Goal: Task Accomplishment & Management: Complete application form

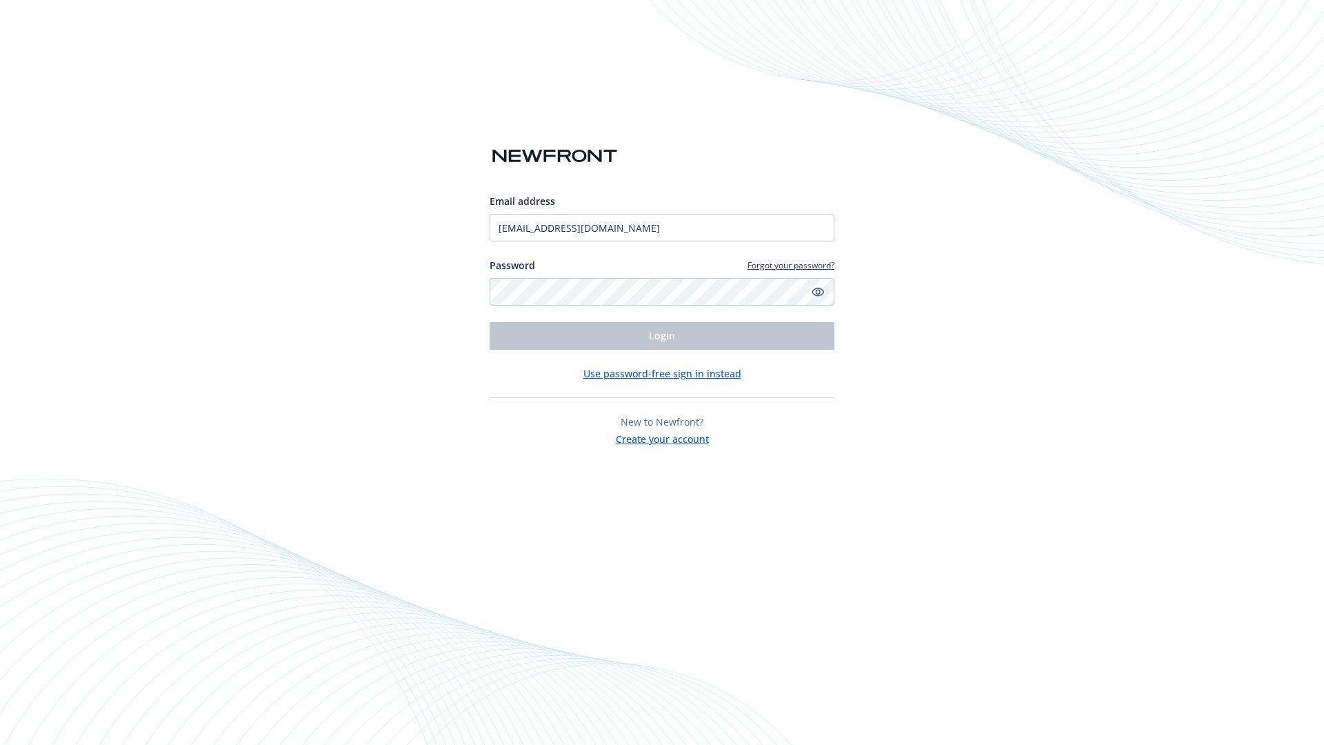
type input "[EMAIL_ADDRESS][DOMAIN_NAME]"
click at [662, 336] on span "Login" at bounding box center [662, 335] width 26 height 13
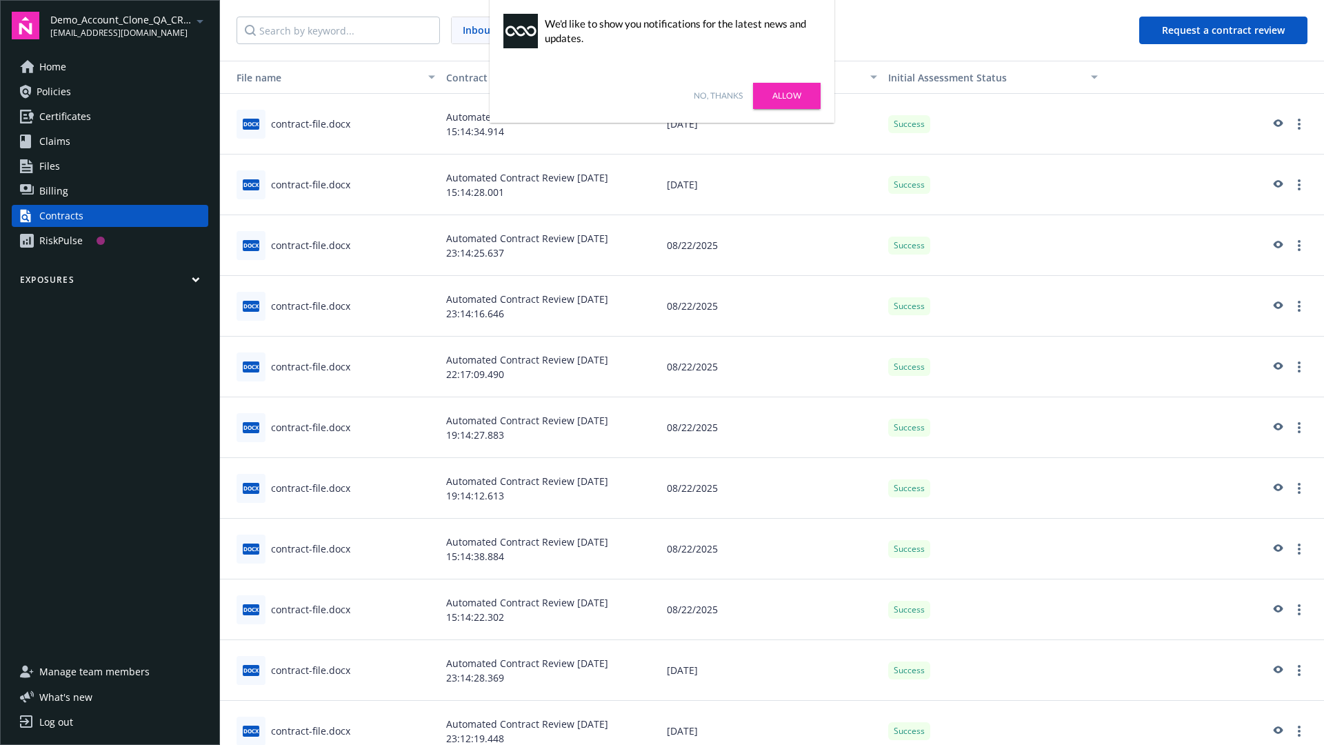
click at [718, 96] on link "No, thanks" at bounding box center [718, 96] width 49 height 12
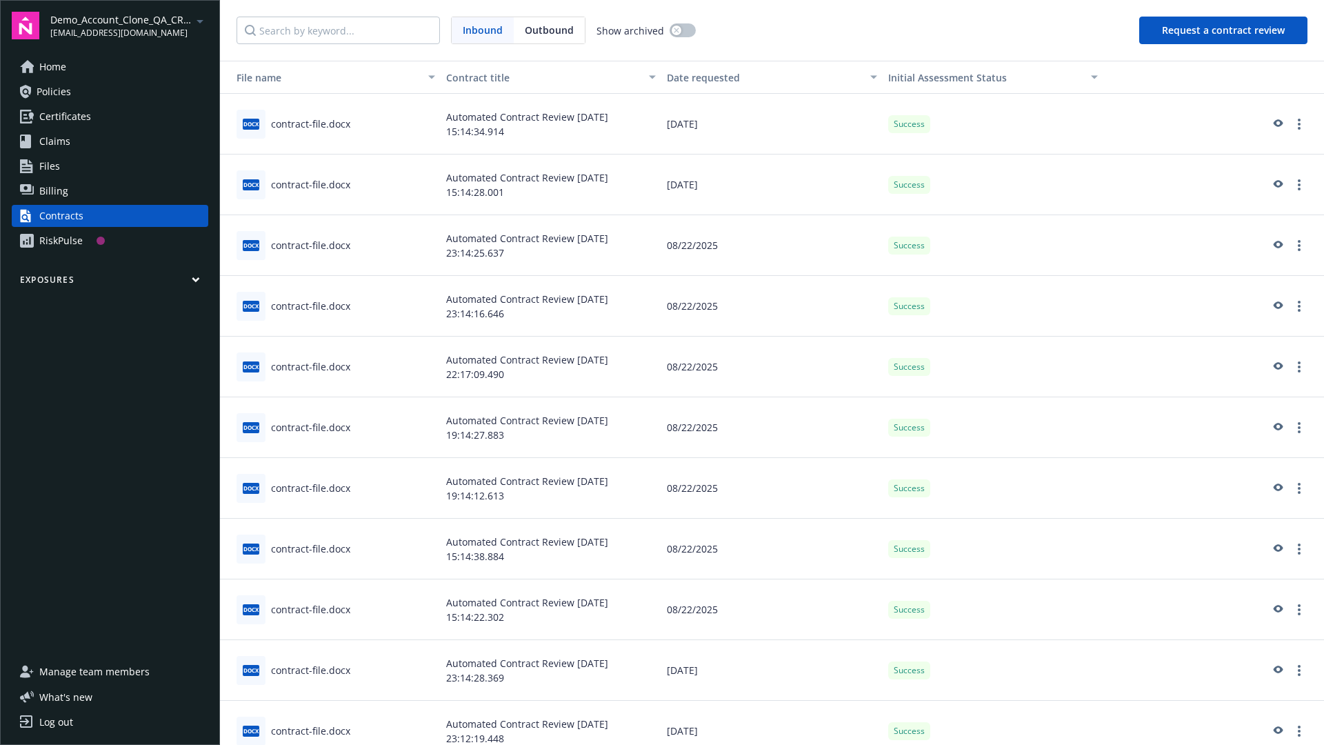
click at [1224, 30] on button "Request a contract review" at bounding box center [1223, 31] width 168 height 28
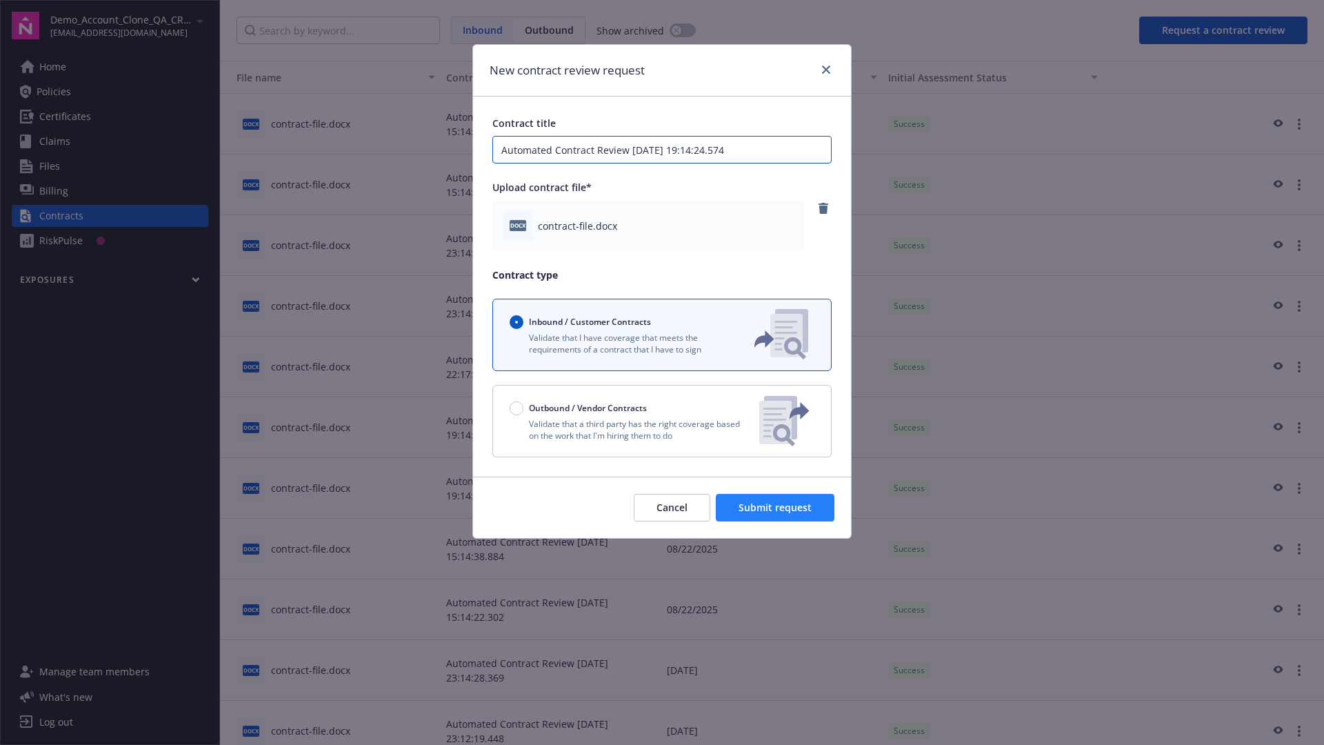
type input "Automated Contract Review 08-25-2025 19:14:24.574"
click at [776, 507] on span "Submit request" at bounding box center [774, 507] width 73 height 13
